Goal: Find specific page/section: Find specific page/section

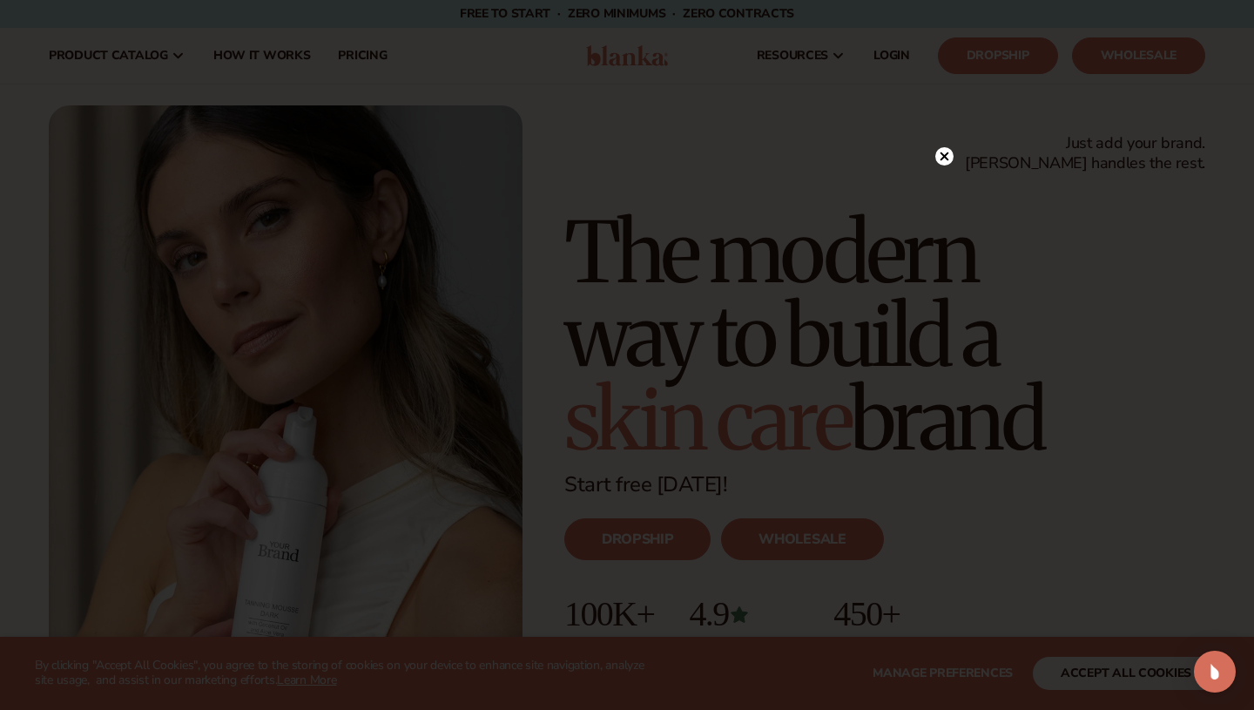
click at [941, 157] on circle at bounding box center [944, 156] width 18 height 18
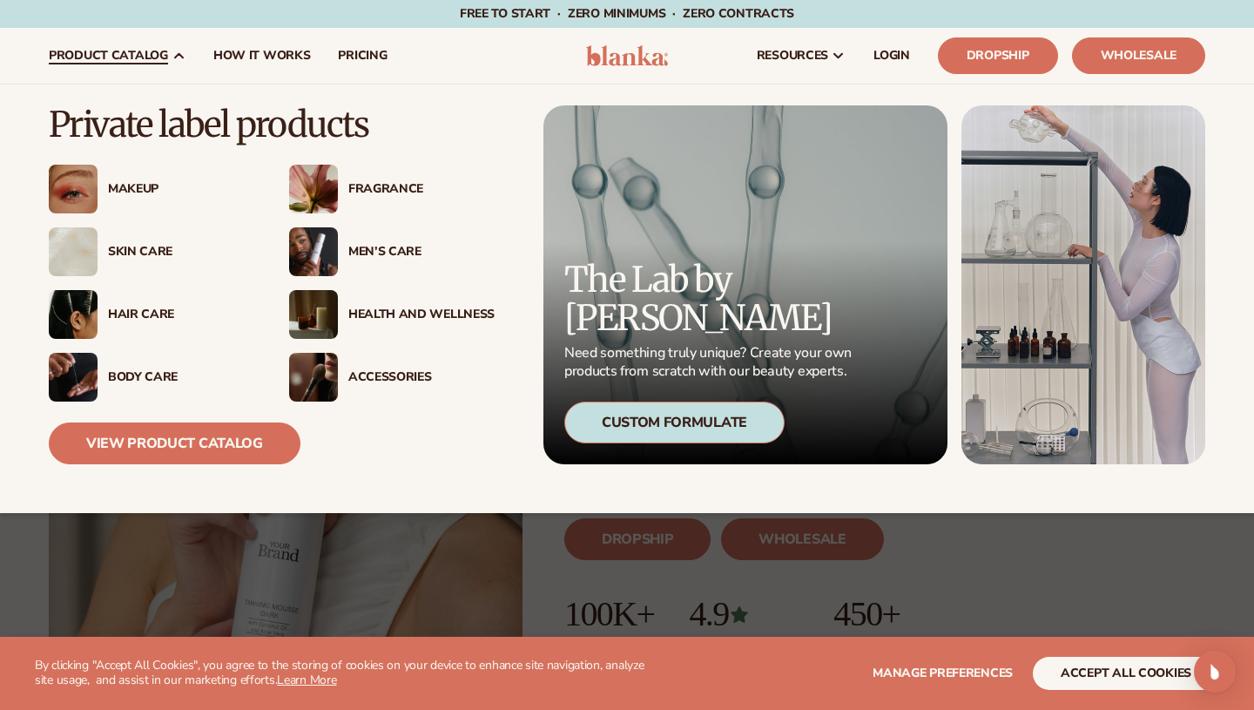
click at [143, 185] on div "Makeup" at bounding box center [181, 189] width 146 height 15
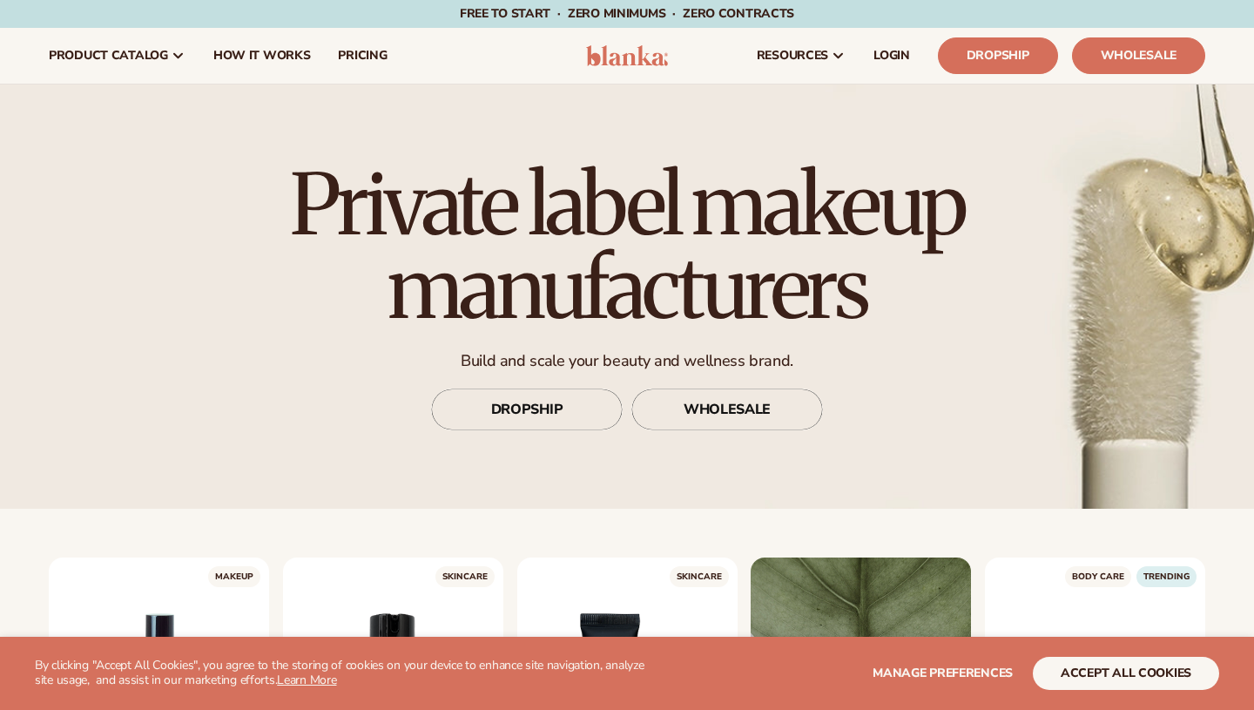
click at [341, 372] on div "Private label makeup manufacturers Build and scale your beauty and wellness bra…" at bounding box center [627, 296] width 775 height 337
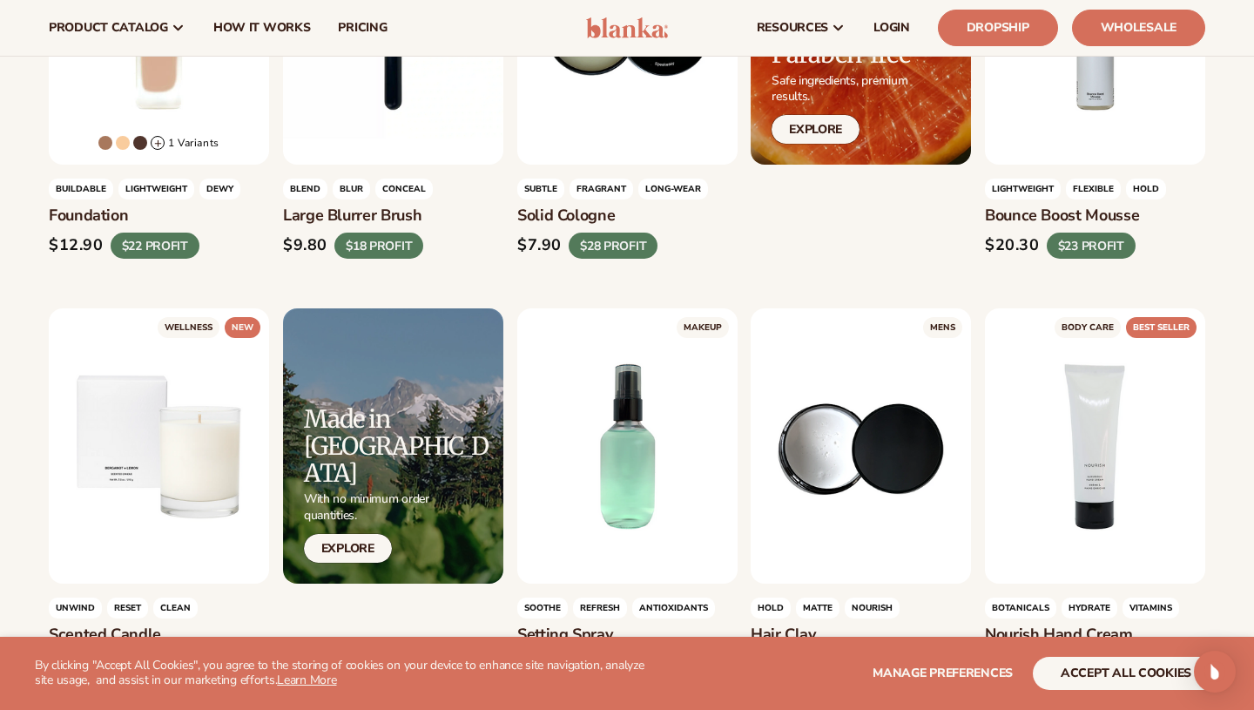
scroll to position [1498, 0]
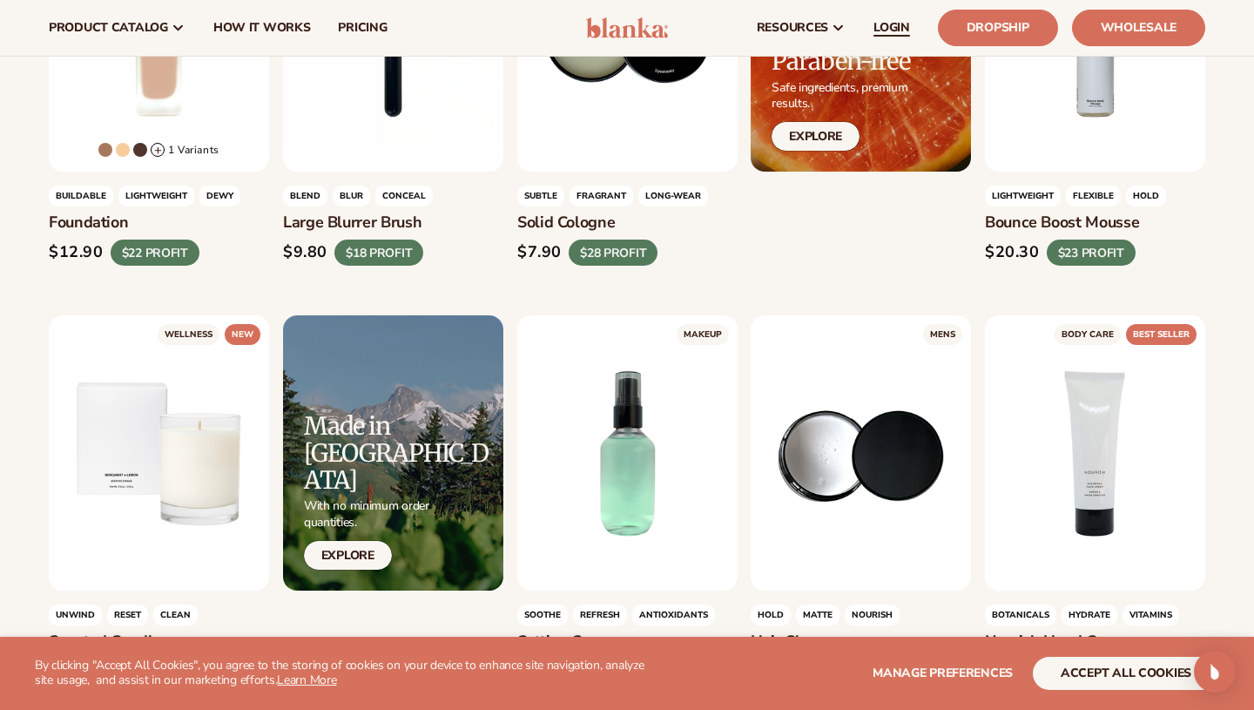
click at [905, 28] on span "LOGIN" at bounding box center [892, 28] width 37 height 14
click at [889, 27] on span "LOGIN" at bounding box center [892, 28] width 37 height 14
click at [880, 30] on span "LOGIN" at bounding box center [892, 28] width 37 height 14
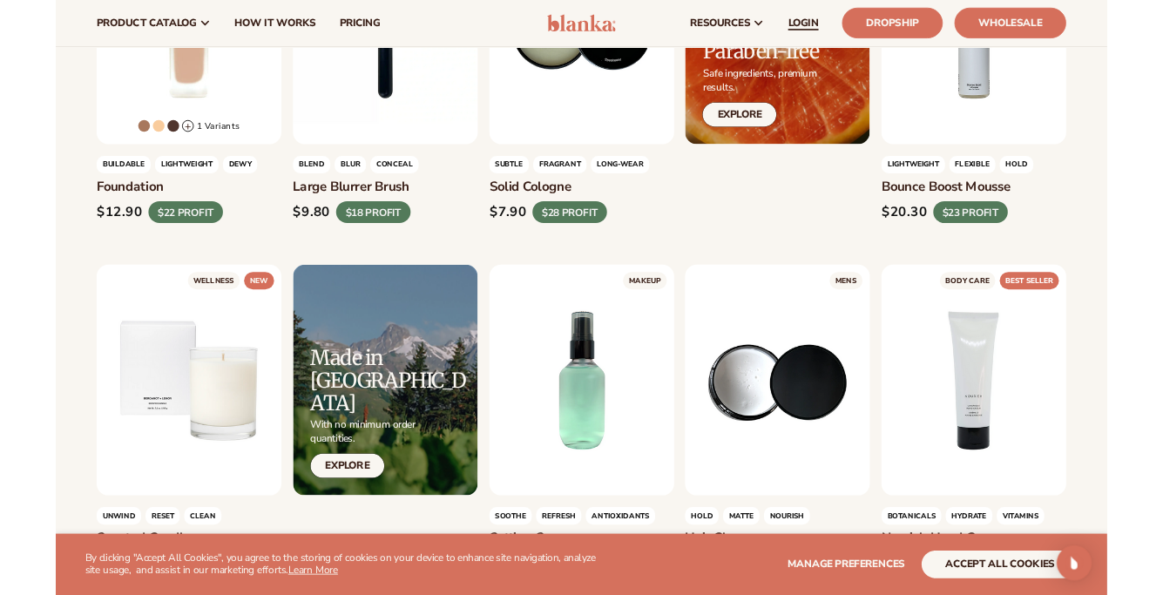
scroll to position [1453, 0]
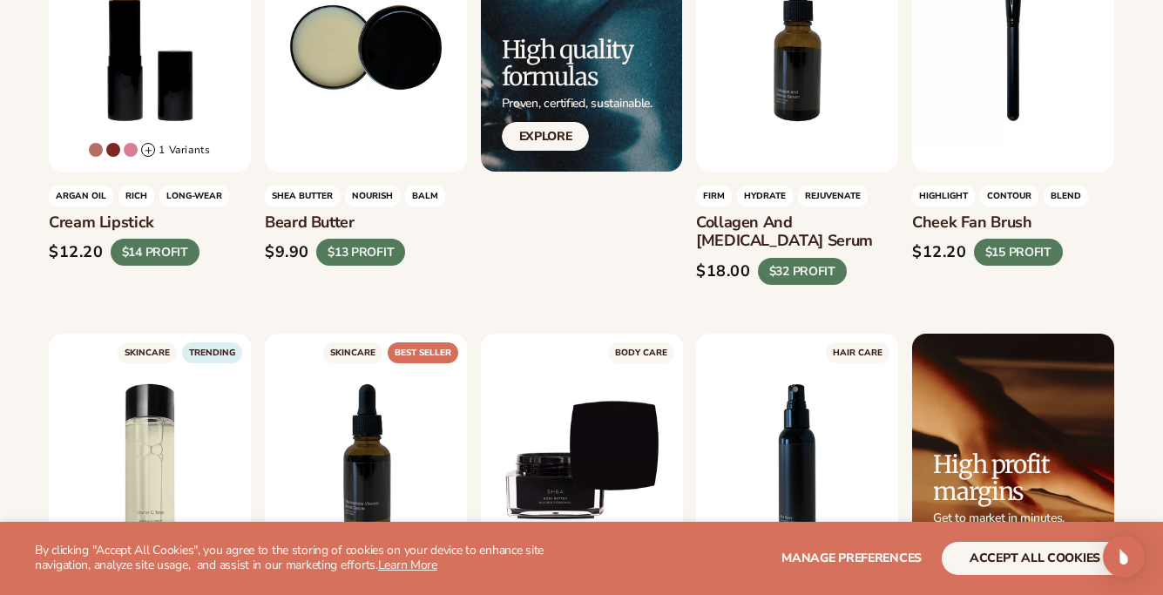
scroll to position [2219, 0]
